Goal: Find specific page/section: Find specific page/section

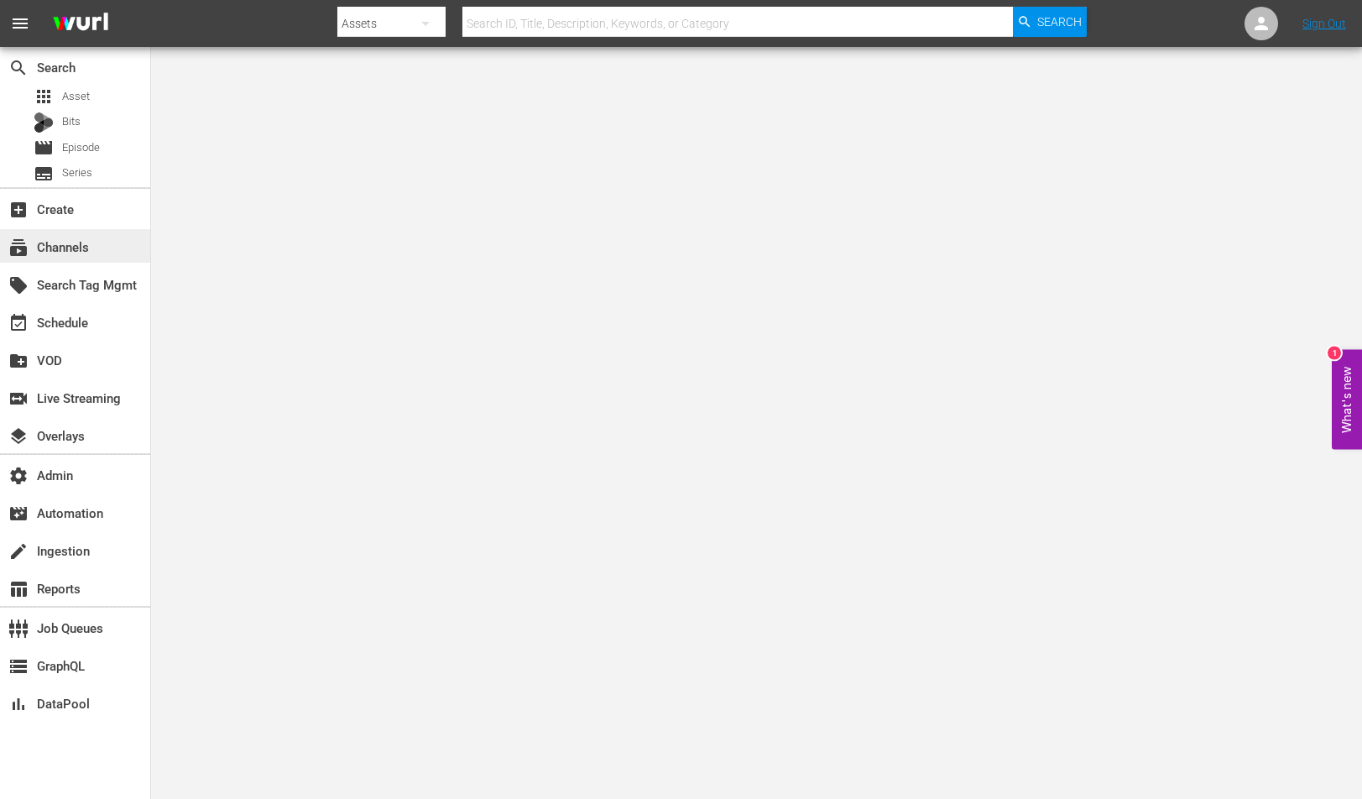
click at [48, 252] on div "subscriptions Channels" at bounding box center [47, 244] width 94 height 15
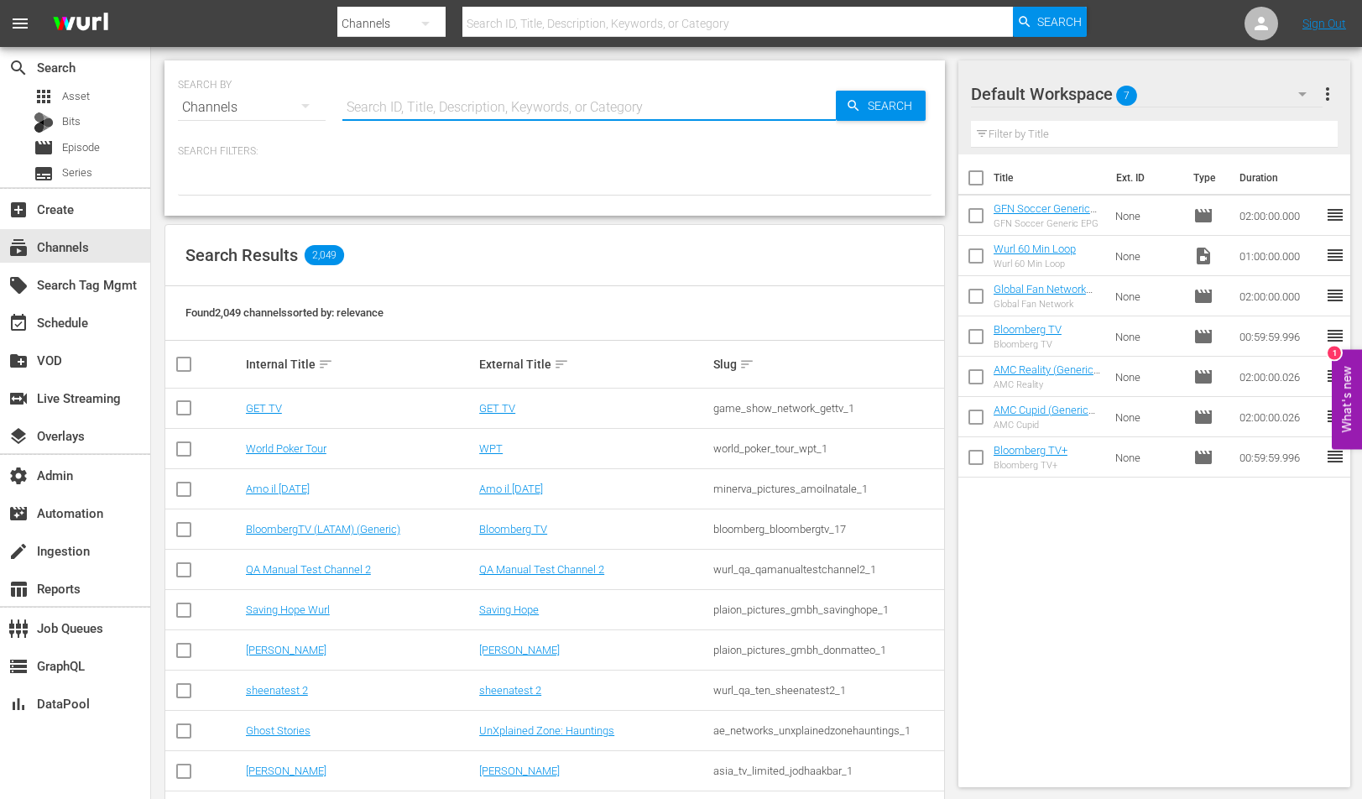
click at [467, 121] on input "text" at bounding box center [588, 107] width 493 height 40
paste input "gsn_crunchyroll_2"
type input "gsn_crunchyroll_2"
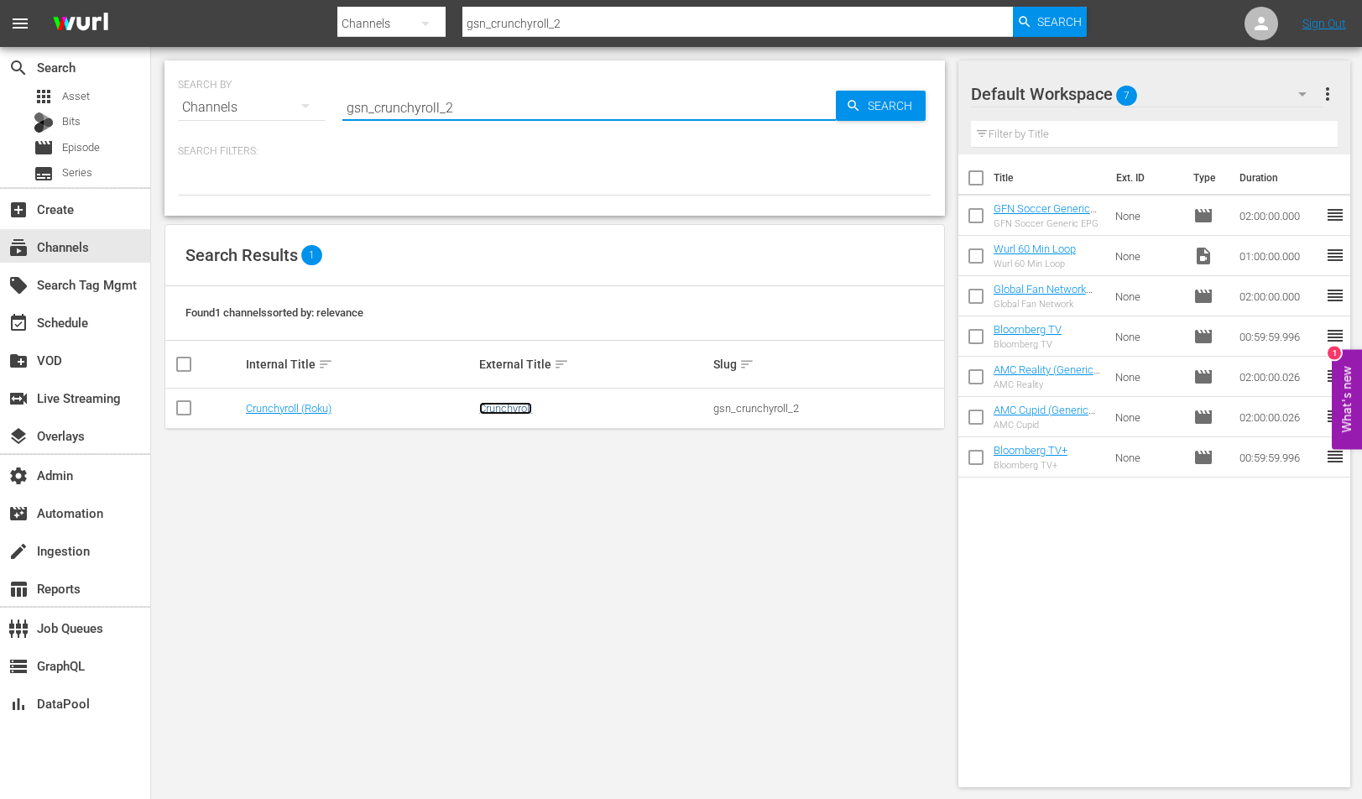
click at [497, 408] on link "Crunchyroll" at bounding box center [505, 408] width 53 height 13
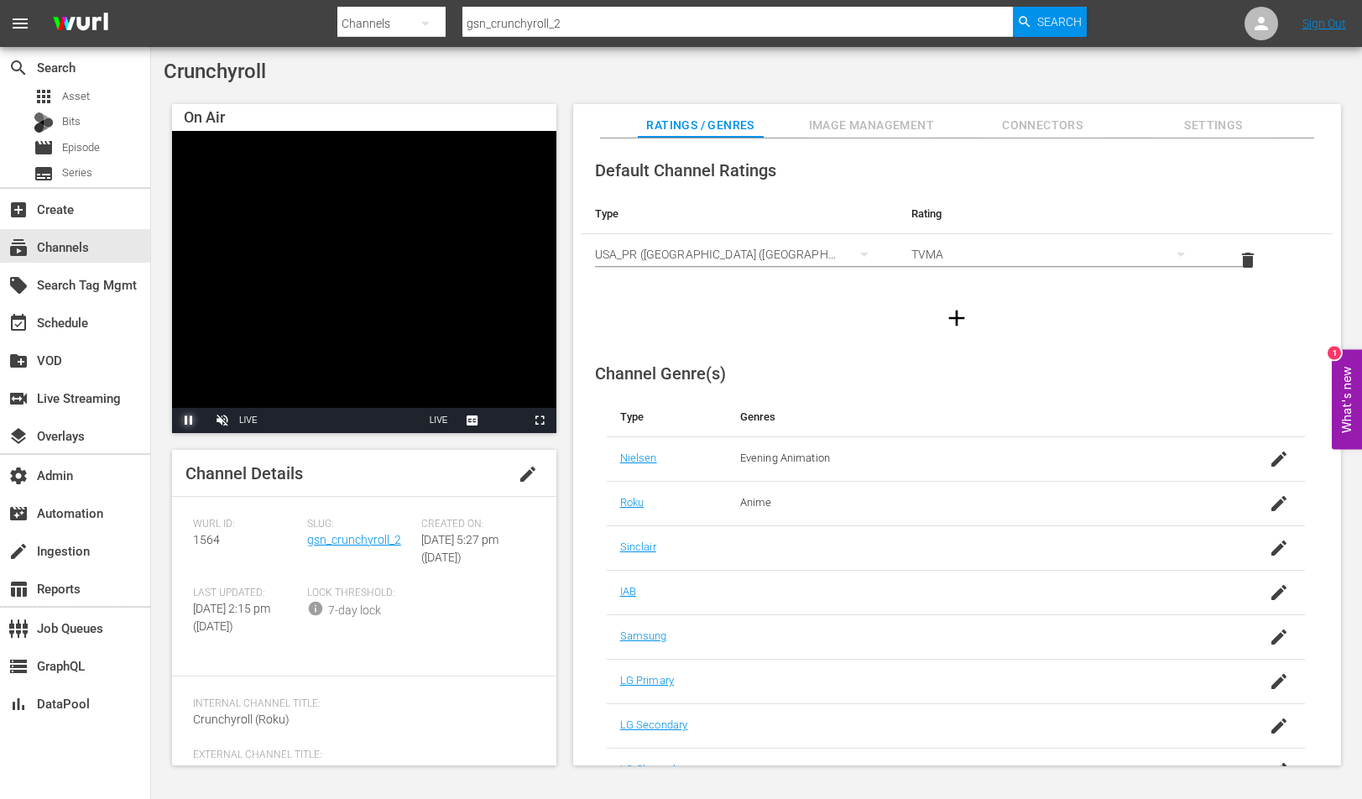
click at [189, 420] on span "Video Player" at bounding box center [189, 420] width 0 height 0
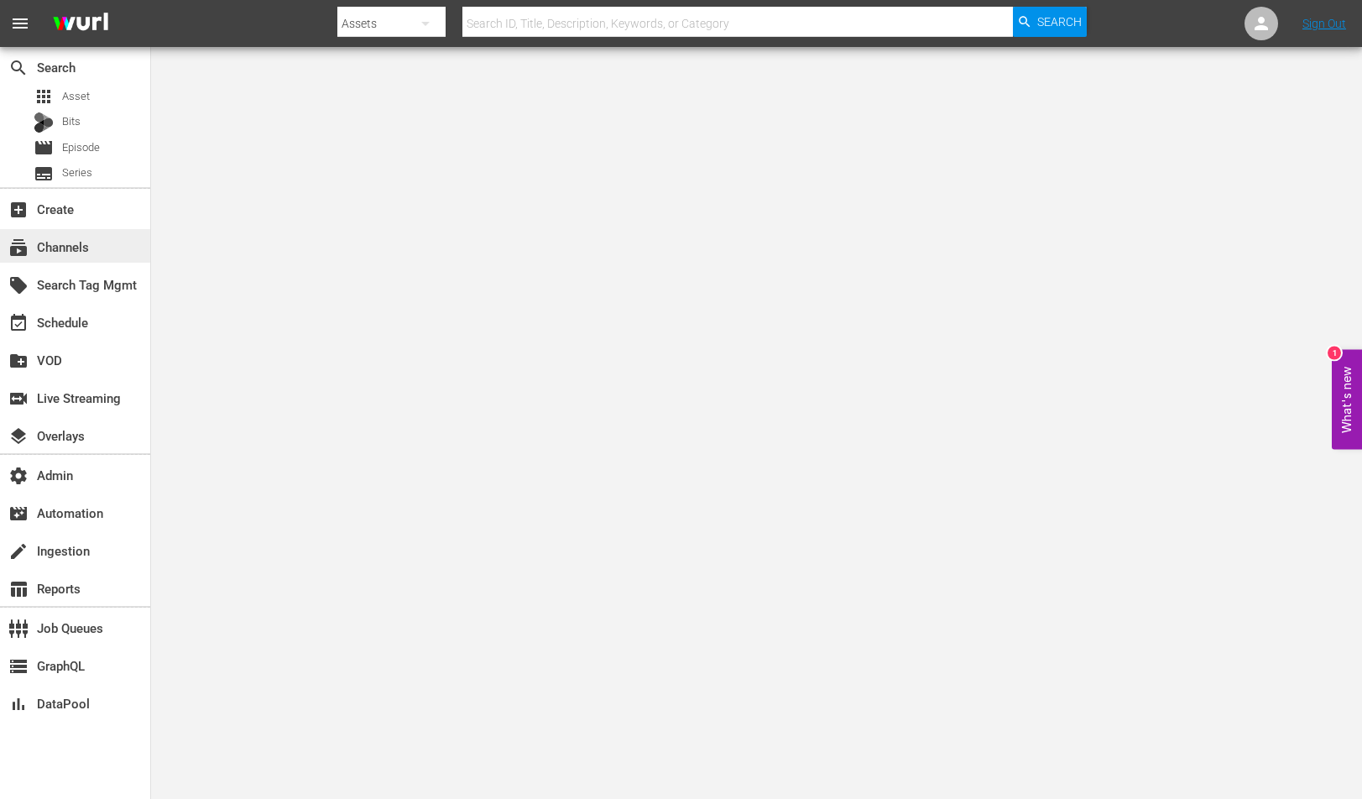
click at [101, 261] on div "subscriptions Channels" at bounding box center [75, 246] width 150 height 34
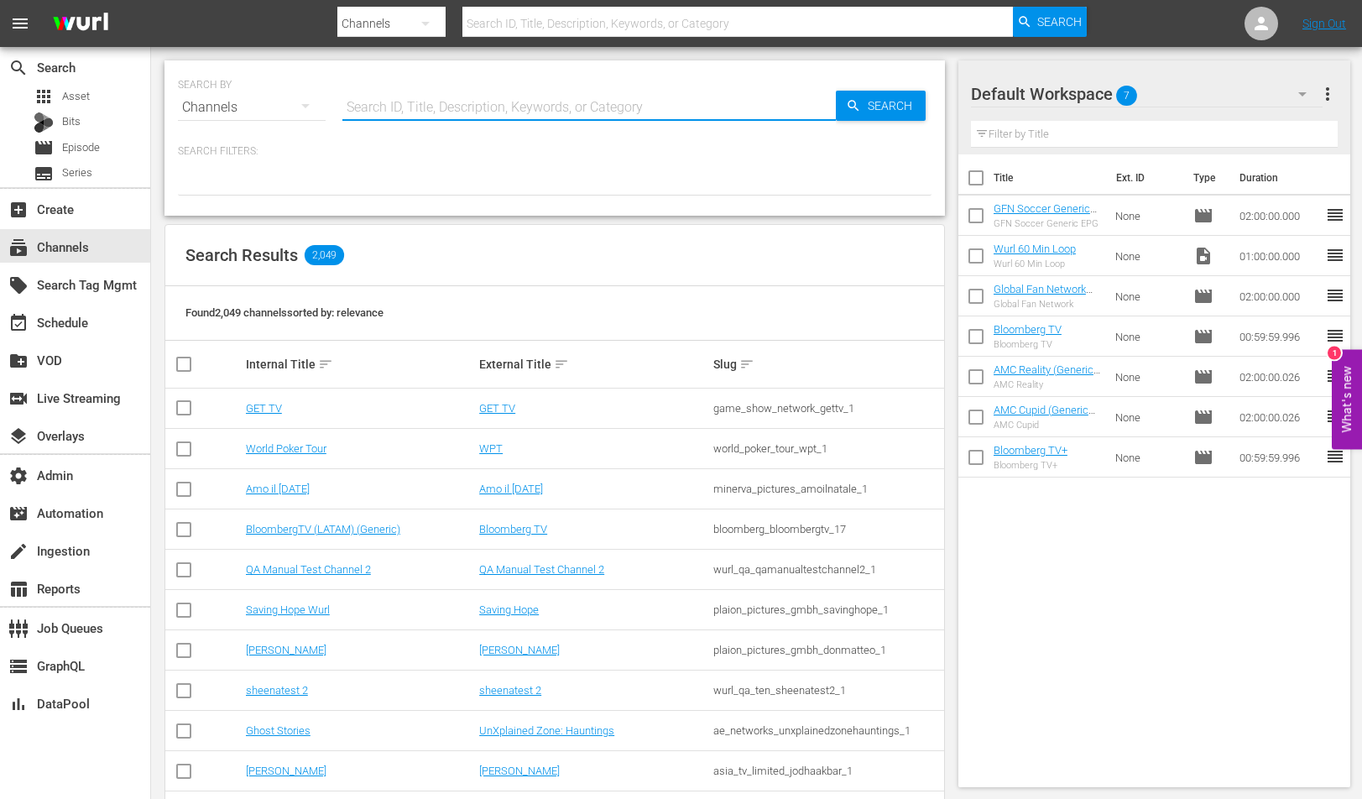
click at [477, 113] on input "text" at bounding box center [588, 107] width 493 height 40
type input "nosey_5"
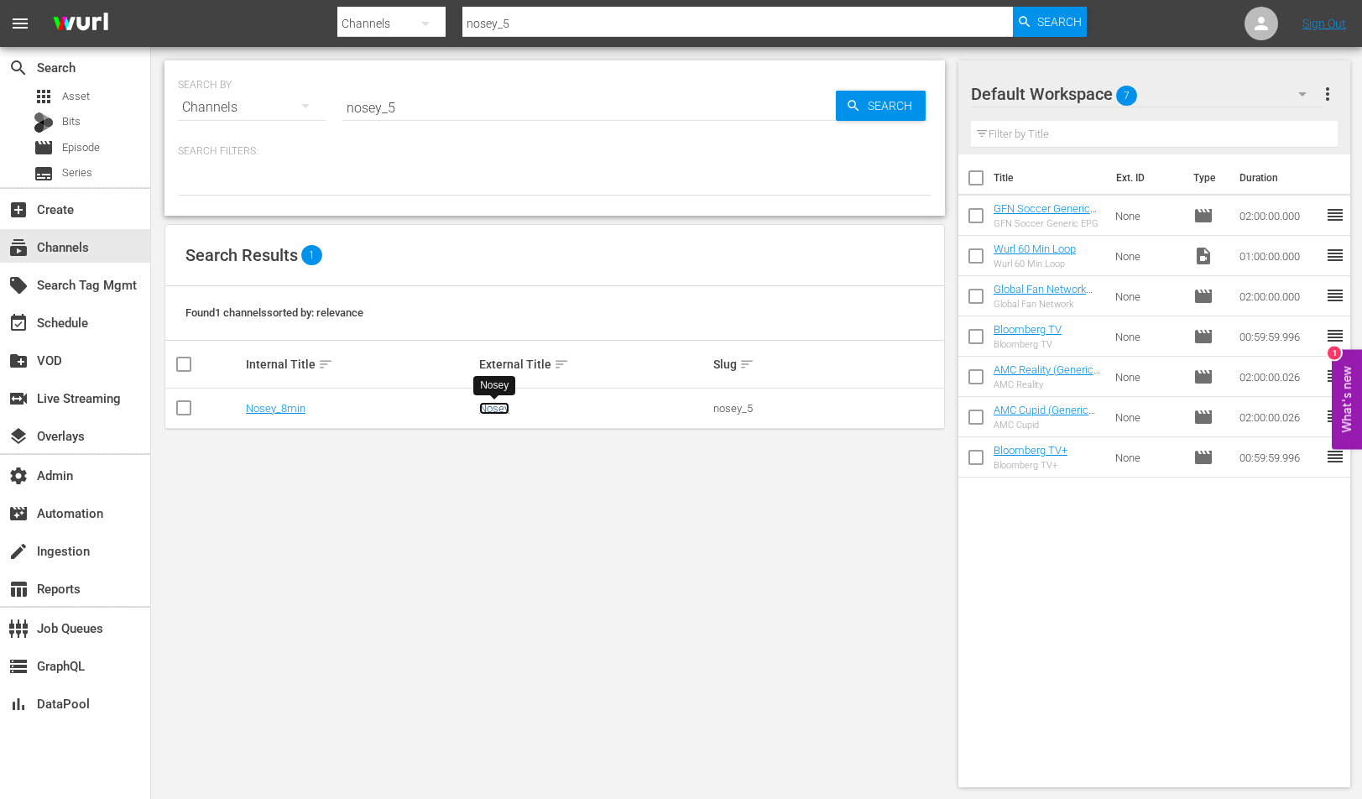
click at [482, 408] on link "Nosey" at bounding box center [494, 408] width 30 height 13
